Goal: Transaction & Acquisition: Purchase product/service

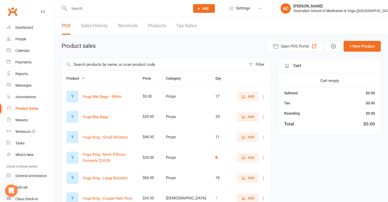
select select "100"
click at [76, 66] on input "text" at bounding box center [154, 64] width 184 height 12
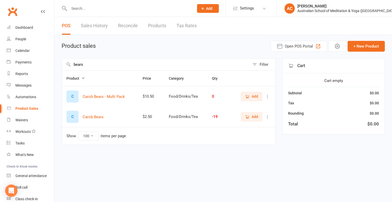
click at [255, 119] on button "Add" at bounding box center [251, 116] width 22 height 9
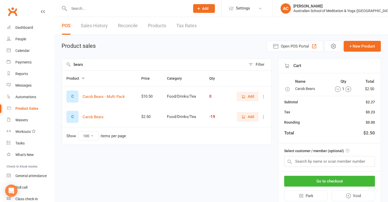
click at [348, 90] on icon "button" at bounding box center [348, 89] width 6 height 6
click at [112, 64] on input "bears" at bounding box center [154, 64] width 184 height 12
type input "b"
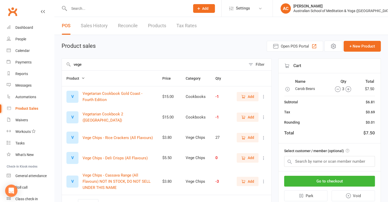
click at [249, 183] on span "Add" at bounding box center [251, 181] width 6 height 6
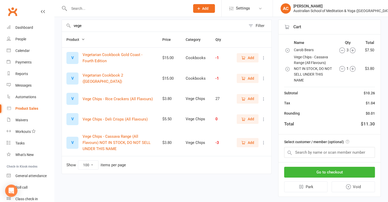
scroll to position [40, 0]
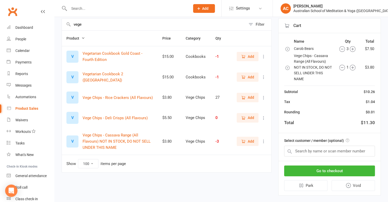
click at [86, 26] on input "vege" at bounding box center [154, 24] width 184 height 12
type input "v"
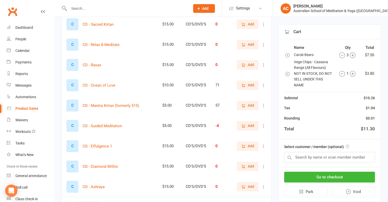
scroll to position [175, 0]
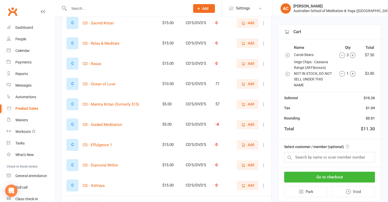
type input "cd"
click at [251, 104] on span "Add" at bounding box center [251, 104] width 6 height 6
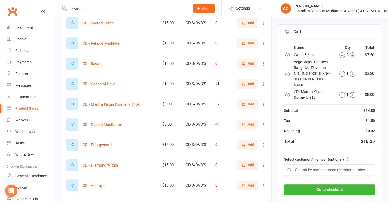
click at [247, 126] on span "Add" at bounding box center [247, 124] width 13 height 6
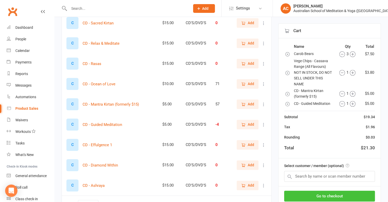
click at [345, 197] on button "Go to checkout" at bounding box center [329, 195] width 91 height 11
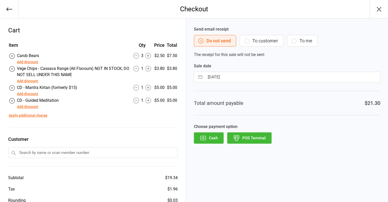
click at [258, 136] on button "POS Terminal" at bounding box center [249, 137] width 44 height 11
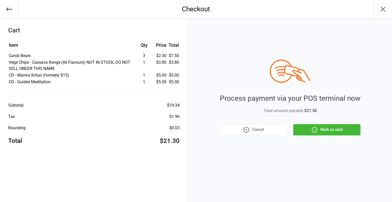
click at [348, 127] on button "Mark as paid" at bounding box center [326, 129] width 67 height 11
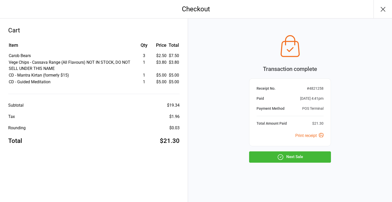
click at [303, 154] on button "Next Sale" at bounding box center [290, 156] width 82 height 11
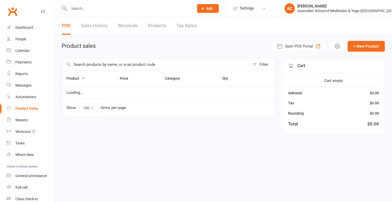
select select "100"
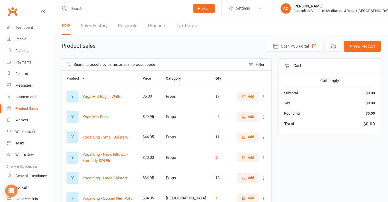
click at [114, 65] on input "text" at bounding box center [154, 64] width 184 height 12
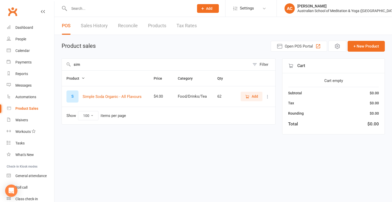
type input "sim"
click at [253, 97] on span "Add" at bounding box center [254, 96] width 6 height 6
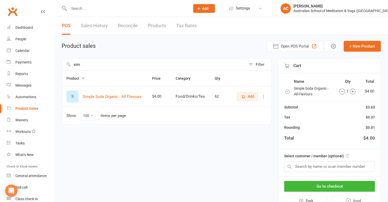
click at [339, 178] on div "Go to checkout Park Void" at bounding box center [329, 193] width 102 height 34
click at [339, 183] on button "Go to checkout" at bounding box center [329, 185] width 91 height 11
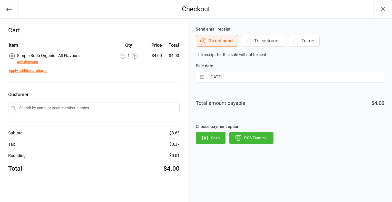
click at [260, 140] on button "POS Terminal" at bounding box center [251, 137] width 44 height 11
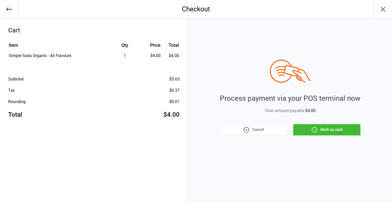
click at [337, 128] on button "Mark as paid" at bounding box center [326, 129] width 67 height 11
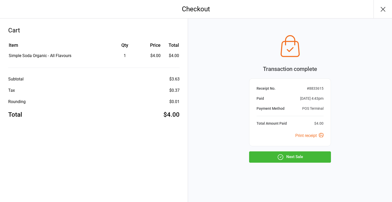
click at [318, 157] on button "Next Sale" at bounding box center [290, 156] width 82 height 11
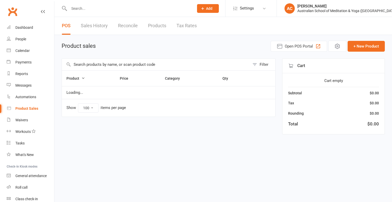
select select "100"
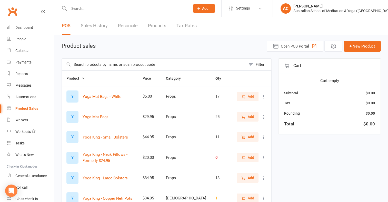
click at [167, 60] on input "text" at bounding box center [154, 64] width 184 height 12
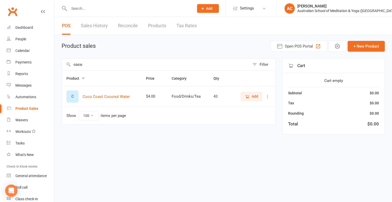
type input "coco"
click at [262, 98] on button "Add" at bounding box center [251, 96] width 22 height 9
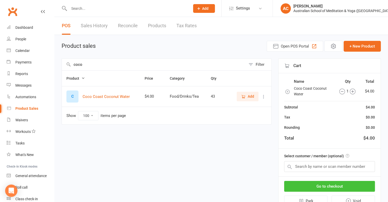
click at [347, 184] on button "Go to checkout" at bounding box center [329, 185] width 91 height 11
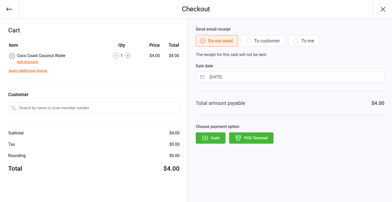
click at [267, 137] on button "POS Terminal" at bounding box center [251, 137] width 44 height 11
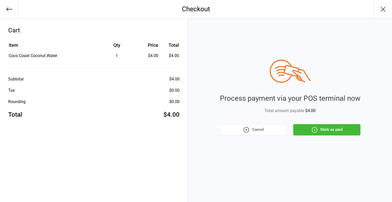
click at [336, 129] on button "Mark as paid" at bounding box center [326, 129] width 67 height 11
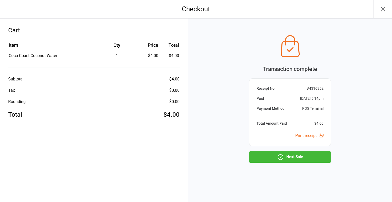
click at [305, 154] on button "Next Sale" at bounding box center [290, 156] width 82 height 11
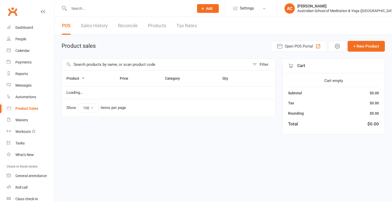
select select "100"
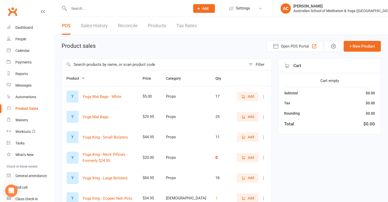
click at [136, 66] on input "text" at bounding box center [154, 64] width 184 height 12
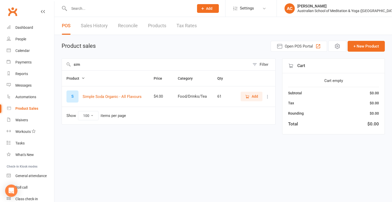
type input "sim"
click at [247, 97] on icon "button" at bounding box center [247, 96] width 5 height 5
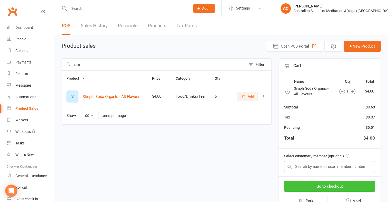
click at [337, 187] on button "Go to checkout" at bounding box center [329, 185] width 91 height 11
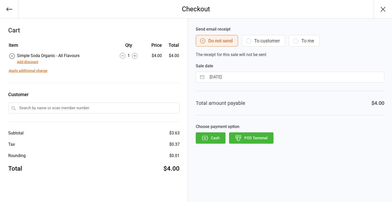
click at [214, 138] on button "Cash" at bounding box center [211, 137] width 30 height 11
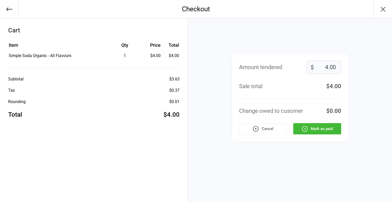
click at [316, 129] on button "Mark as paid" at bounding box center [317, 128] width 48 height 11
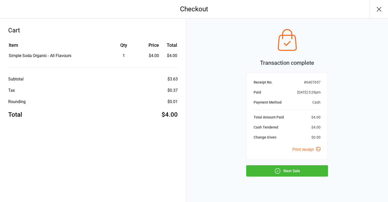
click at [289, 171] on button "Next Sale" at bounding box center [287, 170] width 82 height 11
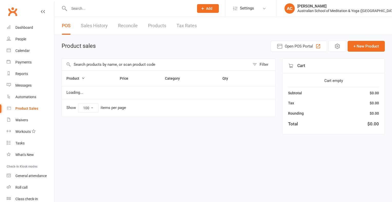
select select "100"
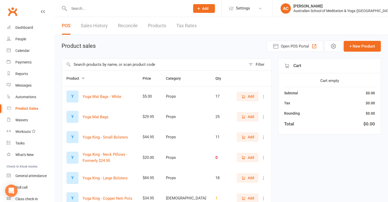
click at [113, 67] on input "text" at bounding box center [154, 64] width 184 height 12
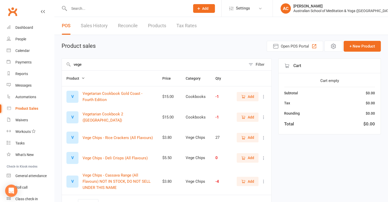
type input "vege"
click at [252, 179] on span "Add" at bounding box center [251, 181] width 6 height 6
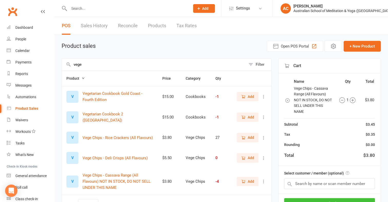
click at [359, 200] on button "Go to checkout" at bounding box center [329, 203] width 91 height 11
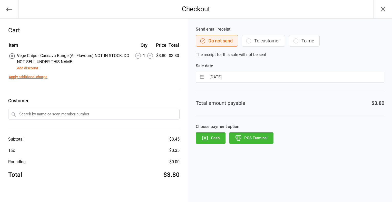
click at [220, 133] on button "Cash" at bounding box center [211, 137] width 30 height 11
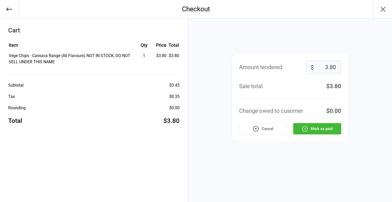
click at [330, 128] on button "Mark as paid" at bounding box center [317, 128] width 48 height 11
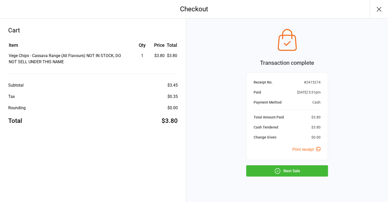
click at [287, 171] on button "Next Sale" at bounding box center [287, 170] width 82 height 11
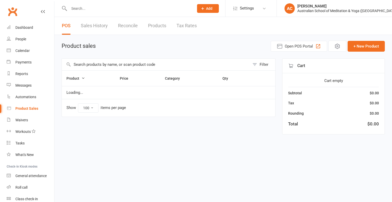
select select "100"
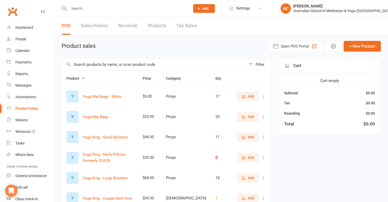
click at [95, 63] on input "text" at bounding box center [154, 64] width 184 height 12
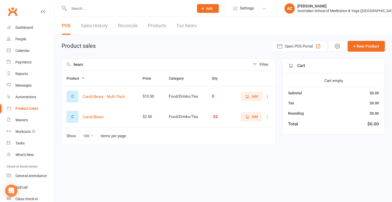
type input "bears"
click at [255, 117] on span "Add" at bounding box center [254, 117] width 6 height 6
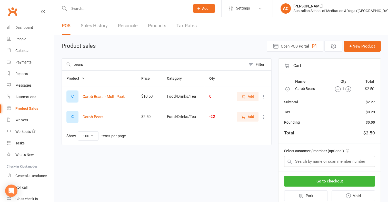
click at [345, 89] on circle "button" at bounding box center [347, 88] width 5 height 5
click at [342, 181] on button "Go to checkout" at bounding box center [329, 180] width 91 height 11
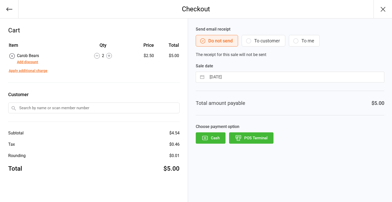
click at [215, 141] on button "Cash" at bounding box center [211, 137] width 30 height 11
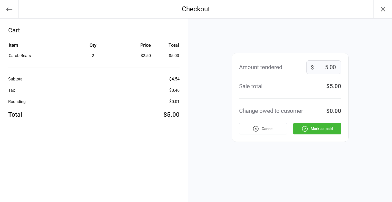
click at [316, 126] on button "Mark as paid" at bounding box center [317, 128] width 48 height 11
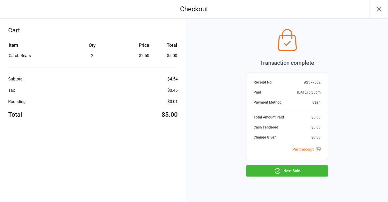
click at [299, 175] on button "Next Sale" at bounding box center [287, 170] width 82 height 11
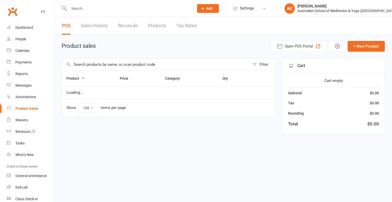
select select "100"
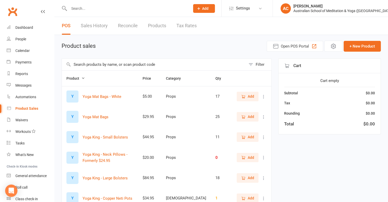
click at [92, 66] on input "text" at bounding box center [154, 64] width 184 height 12
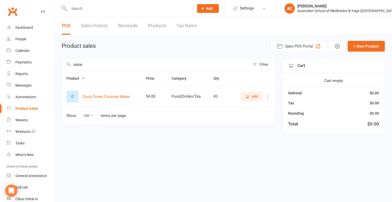
click at [250, 97] on span "Add" at bounding box center [251, 96] width 13 height 6
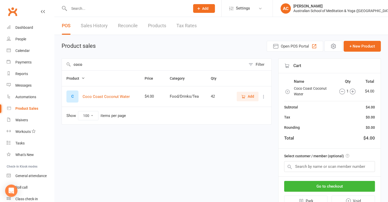
click at [112, 59] on input "coco" at bounding box center [154, 64] width 184 height 12
type input "c"
type input "sim"
click at [251, 97] on span "Add" at bounding box center [251, 96] width 6 height 6
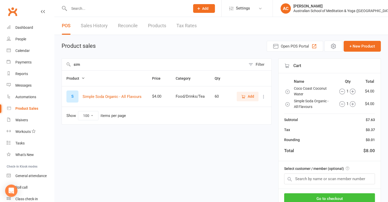
click at [329, 195] on button "Go to checkout" at bounding box center [329, 198] width 91 height 11
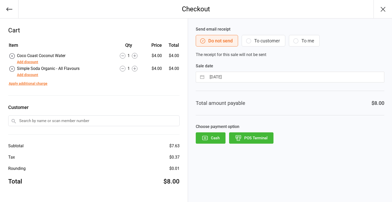
click at [216, 137] on button "Cash" at bounding box center [211, 137] width 30 height 11
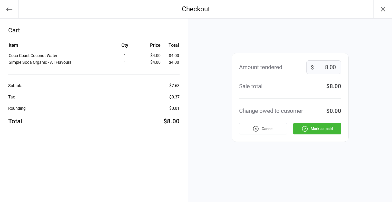
click at [319, 126] on button "Mark as paid" at bounding box center [317, 128] width 48 height 11
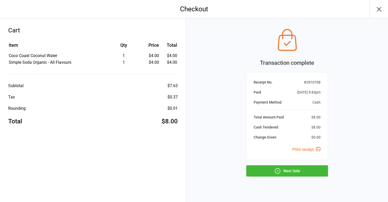
click at [282, 171] on button "Next Sale" at bounding box center [287, 170] width 82 height 11
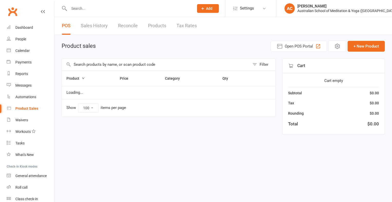
select select "100"
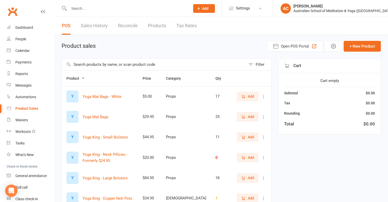
click at [104, 64] on input "text" at bounding box center [154, 64] width 184 height 12
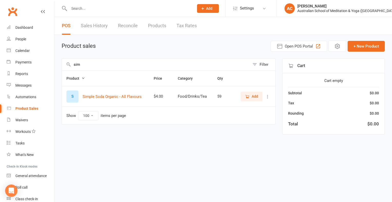
type input "sim"
click at [254, 99] on button "Add" at bounding box center [251, 96] width 22 height 9
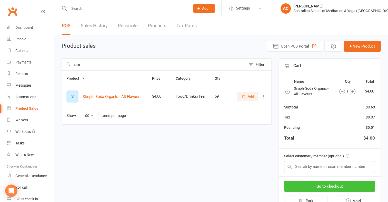
click at [337, 182] on button "Go to checkout" at bounding box center [329, 185] width 91 height 11
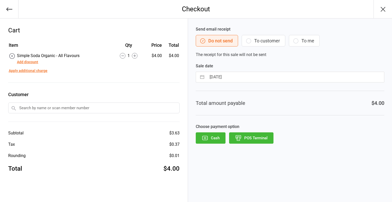
click at [215, 136] on button "Cash" at bounding box center [211, 137] width 30 height 11
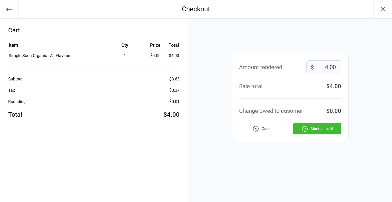
click at [316, 130] on button "Mark as paid" at bounding box center [317, 128] width 48 height 11
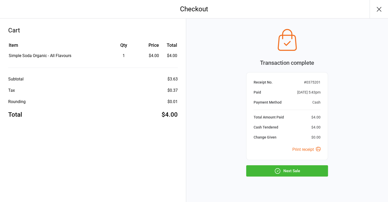
click at [290, 171] on button "Next Sale" at bounding box center [287, 170] width 82 height 11
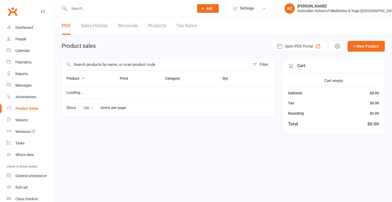
select select "100"
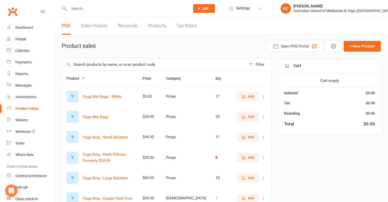
click at [153, 67] on input "text" at bounding box center [154, 64] width 184 height 12
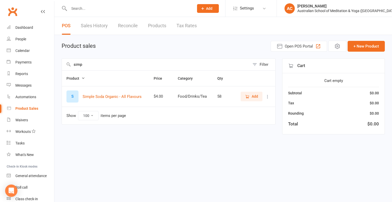
type input "simp"
click at [253, 97] on span "Add" at bounding box center [254, 96] width 6 height 6
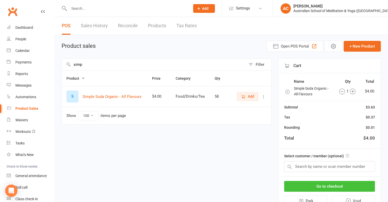
click at [340, 189] on button "Go to checkout" at bounding box center [329, 185] width 91 height 11
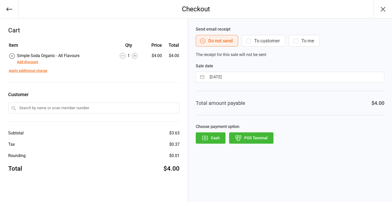
click at [213, 139] on button "Cash" at bounding box center [211, 137] width 30 height 11
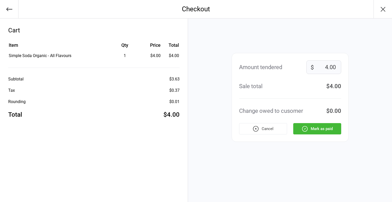
click at [315, 127] on button "Mark as paid" at bounding box center [317, 128] width 48 height 11
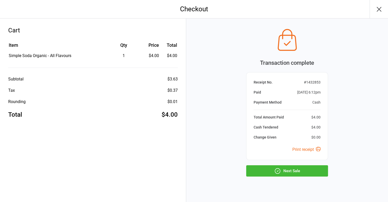
click at [380, 11] on icon "button" at bounding box center [379, 9] width 8 height 8
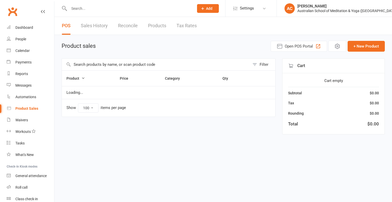
select select "100"
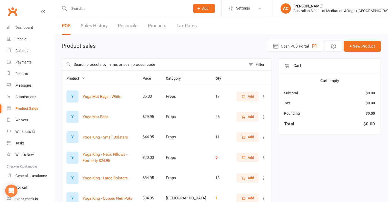
click at [225, 63] on input "text" at bounding box center [154, 64] width 184 height 12
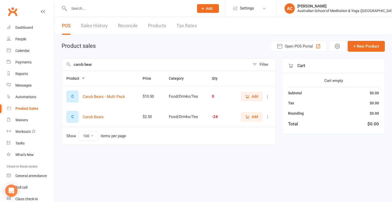
click at [252, 114] on span "Add" at bounding box center [254, 117] width 6 height 6
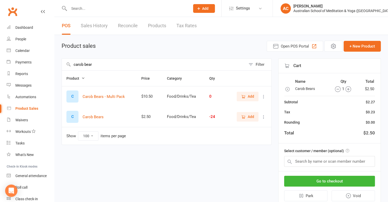
click at [252, 114] on span "Add" at bounding box center [251, 117] width 6 height 6
click at [179, 63] on input "carob bear" at bounding box center [154, 64] width 184 height 12
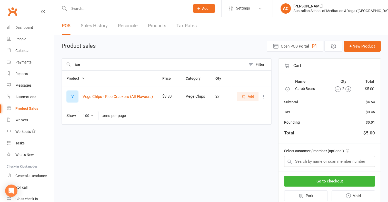
type input "rice"
click at [251, 95] on span "Add" at bounding box center [251, 96] width 6 height 6
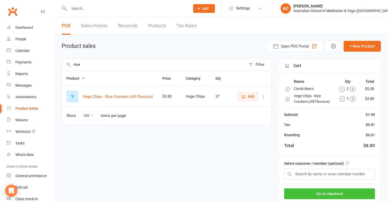
click at [323, 192] on button "Go to checkout" at bounding box center [329, 193] width 91 height 11
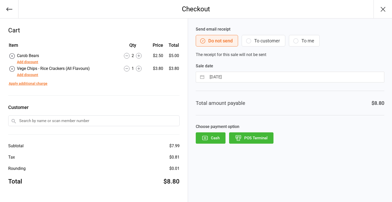
click at [384, 8] on icon "button" at bounding box center [383, 9] width 8 height 8
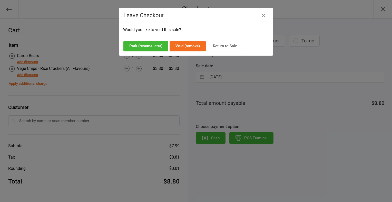
click at [192, 45] on button "Void (remove)" at bounding box center [187, 46] width 36 height 11
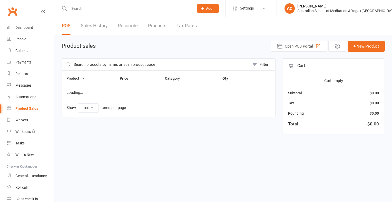
select select "100"
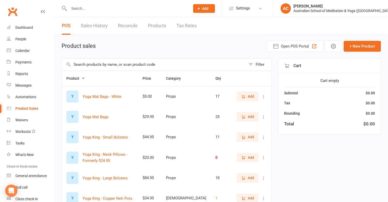
click at [149, 62] on input "text" at bounding box center [154, 64] width 184 height 12
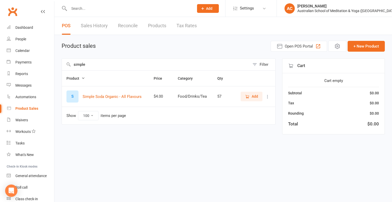
type input "simple"
click at [258, 95] on button "Add" at bounding box center [251, 96] width 22 height 9
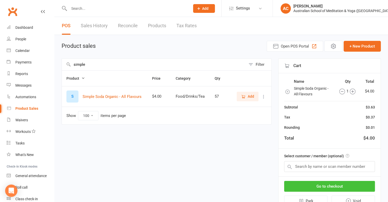
click at [332, 185] on button "Go to checkout" at bounding box center [329, 185] width 91 height 11
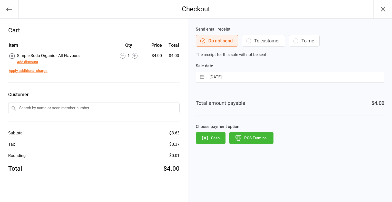
click at [250, 140] on button "POS Terminal" at bounding box center [251, 137] width 44 height 11
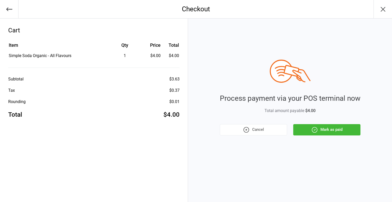
click at [325, 129] on button "Mark as paid" at bounding box center [326, 129] width 67 height 11
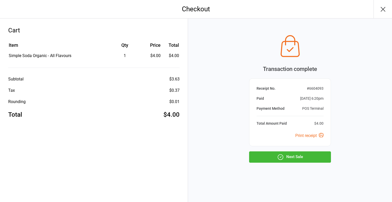
click at [298, 152] on button "Next Sale" at bounding box center [290, 156] width 82 height 11
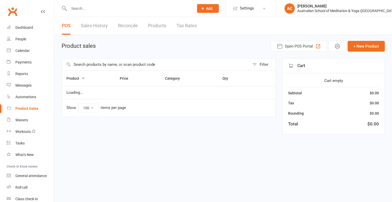
select select "100"
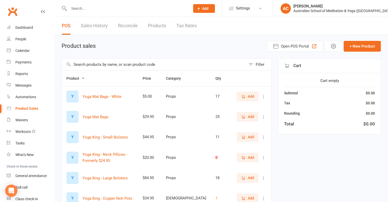
click at [159, 63] on input "text" at bounding box center [154, 64] width 184 height 12
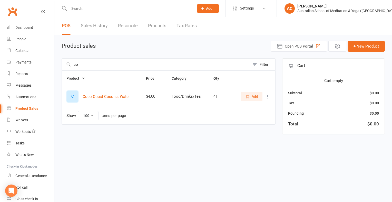
type input "c"
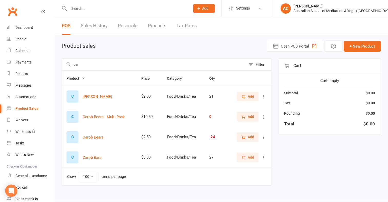
type input "c"
